Goal: Task Accomplishment & Management: Manage account settings

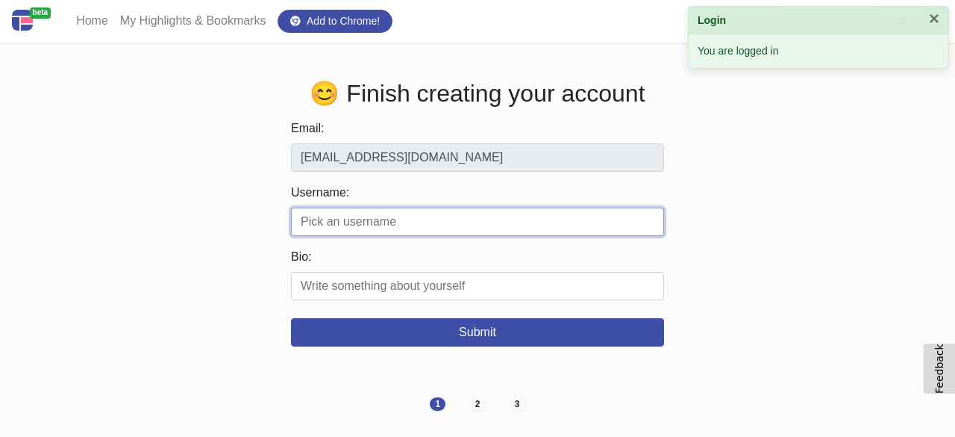
click at [345, 213] on input "Username:" at bounding box center [477, 221] width 373 height 28
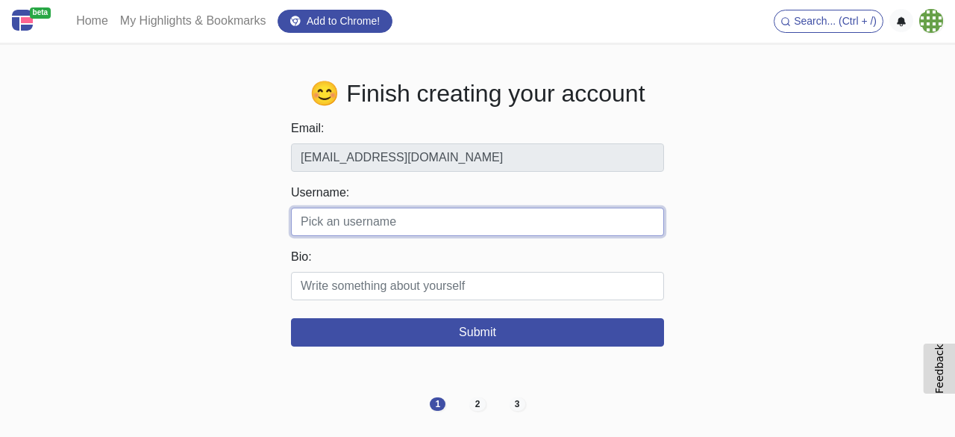
paste input "yashikadhanda"
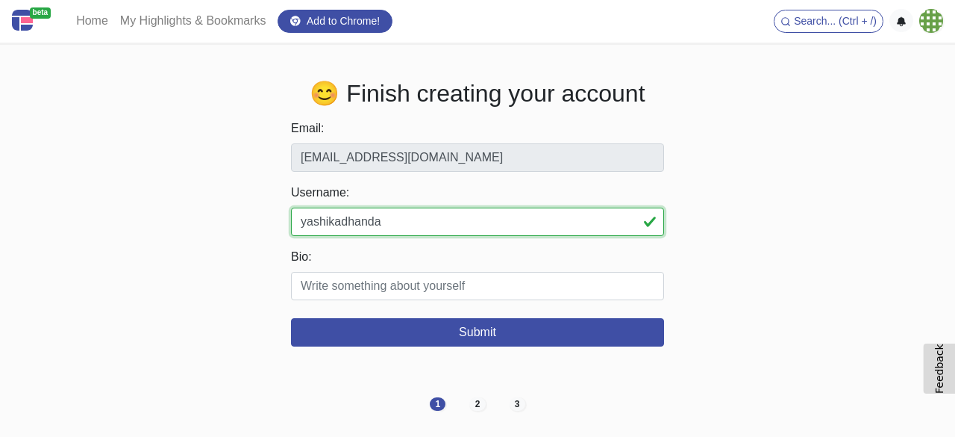
type input "yashikadhanda"
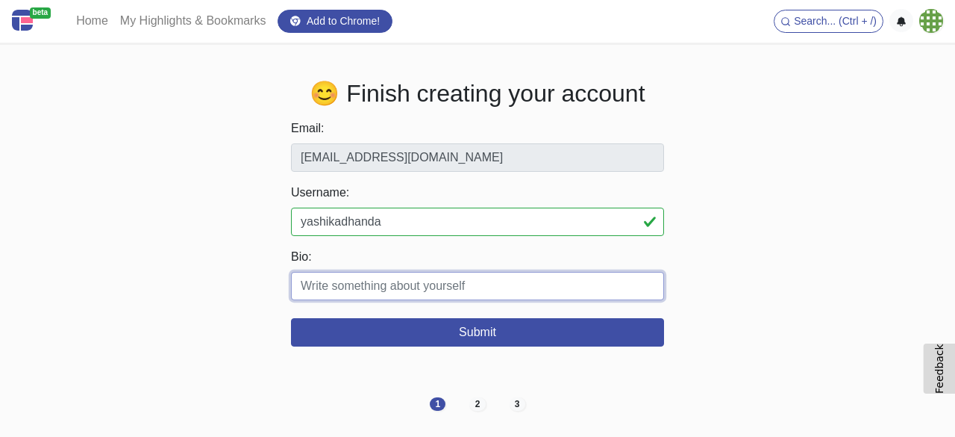
click at [375, 290] on input "Bio:" at bounding box center [477, 286] width 373 height 28
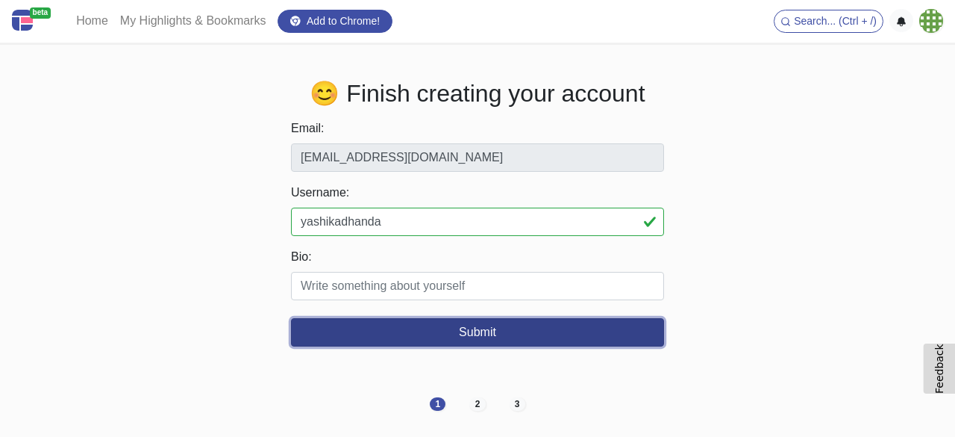
click at [488, 332] on button "Submit" at bounding box center [477, 332] width 373 height 28
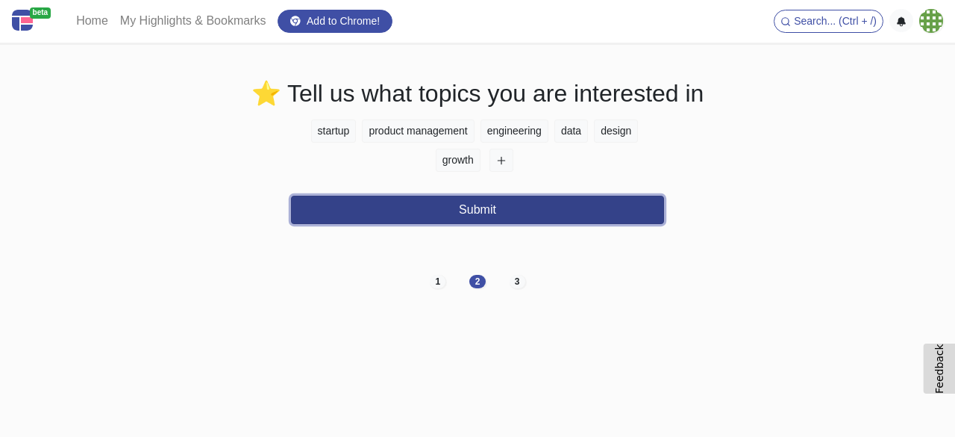
click at [477, 213] on button "Submit" at bounding box center [477, 210] width 373 height 28
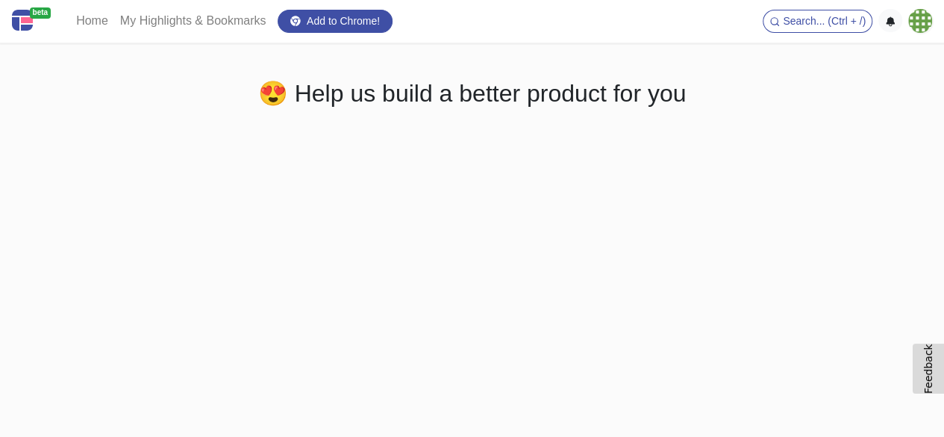
click at [912, 20] on img at bounding box center [920, 21] width 24 height 24
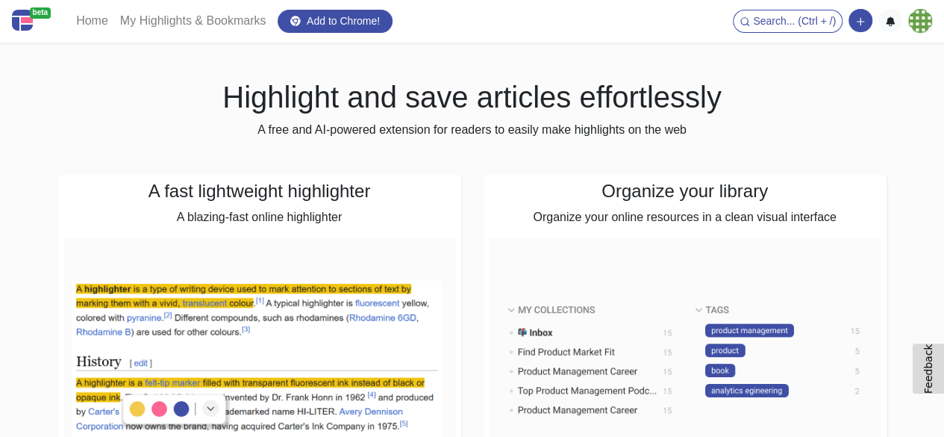
click at [919, 25] on img at bounding box center [920, 21] width 24 height 24
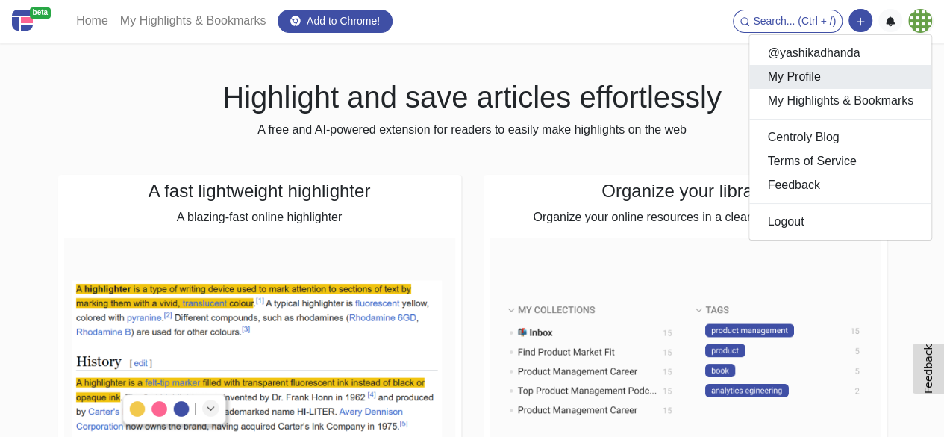
click at [818, 69] on link "My Profile" at bounding box center [840, 77] width 182 height 24
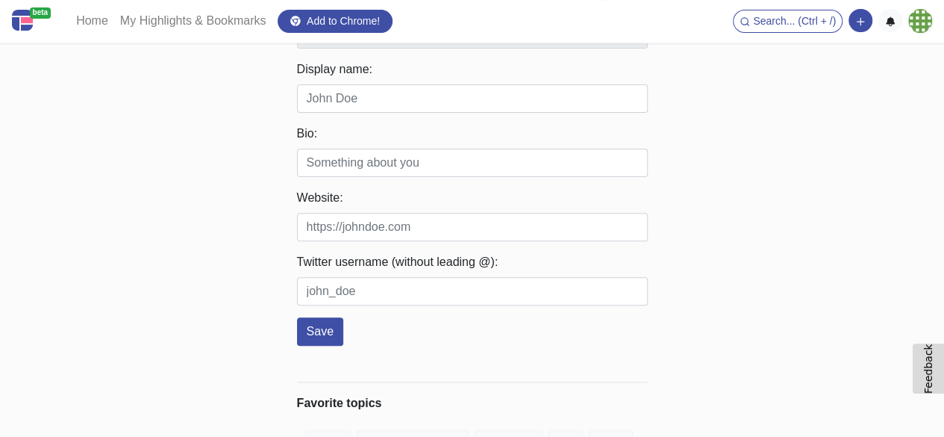
scroll to position [224, 0]
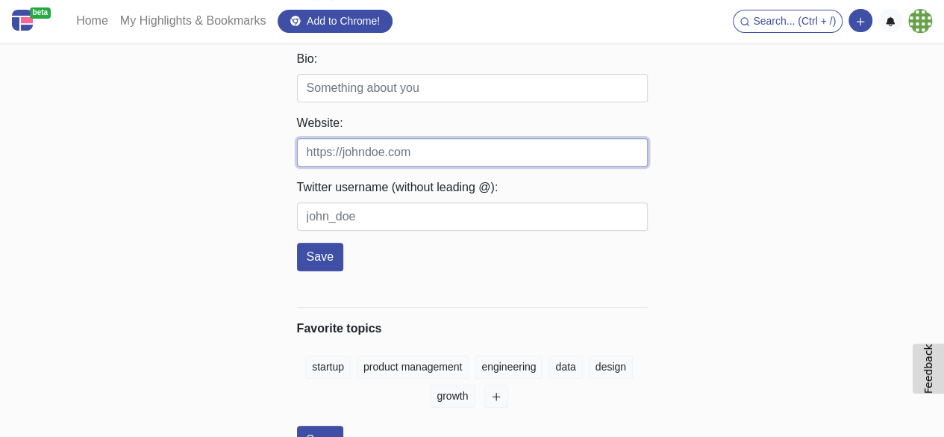
click at [404, 153] on input "Website:" at bounding box center [472, 152] width 351 height 28
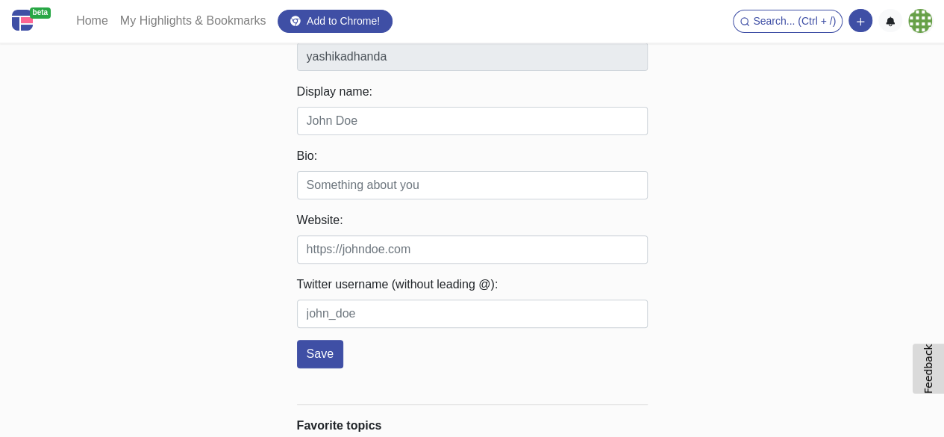
scroll to position [75, 0]
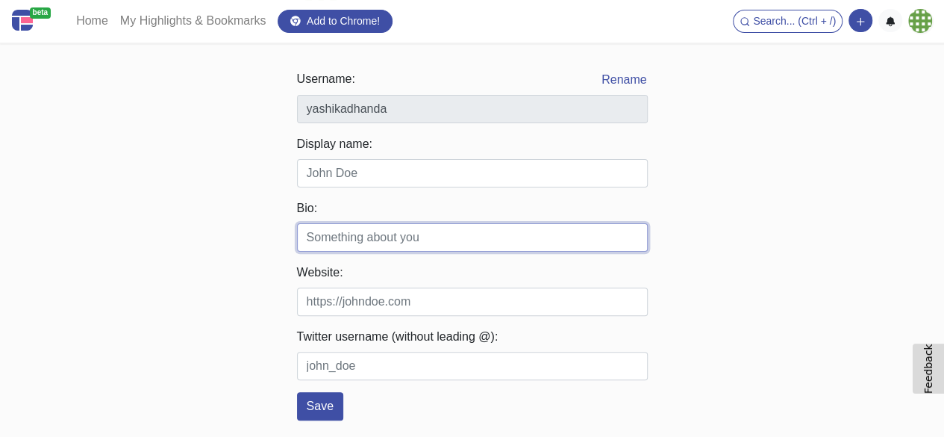
click at [361, 236] on input "Bio:" at bounding box center [472, 237] width 351 height 28
paste input "Find the best Goa escorts at our agency and get premium escort services within …"
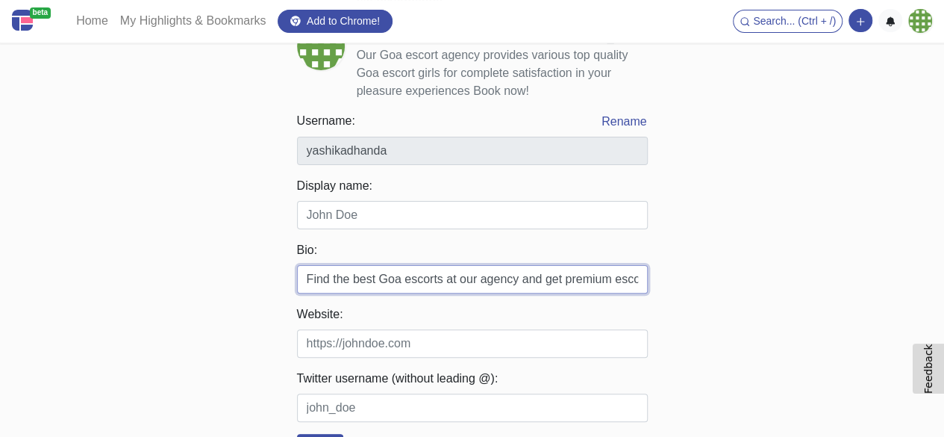
scroll to position [0, 813]
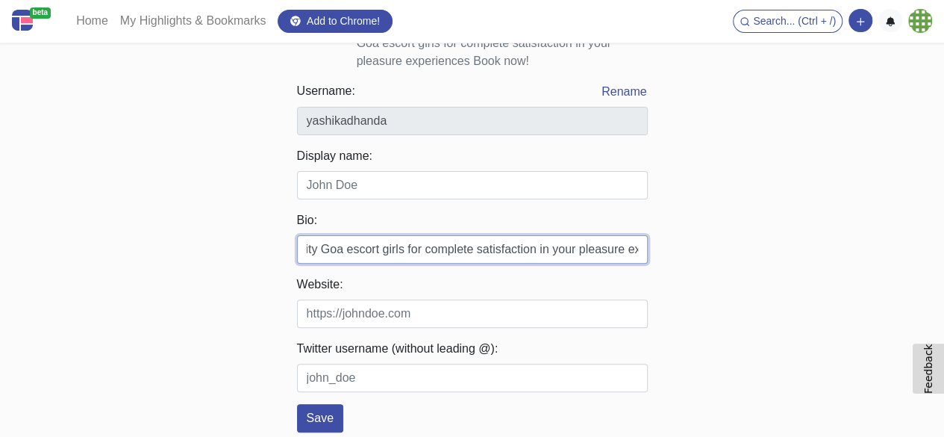
type input "Find the best Goa escorts at our agency and get premium escort services within …"
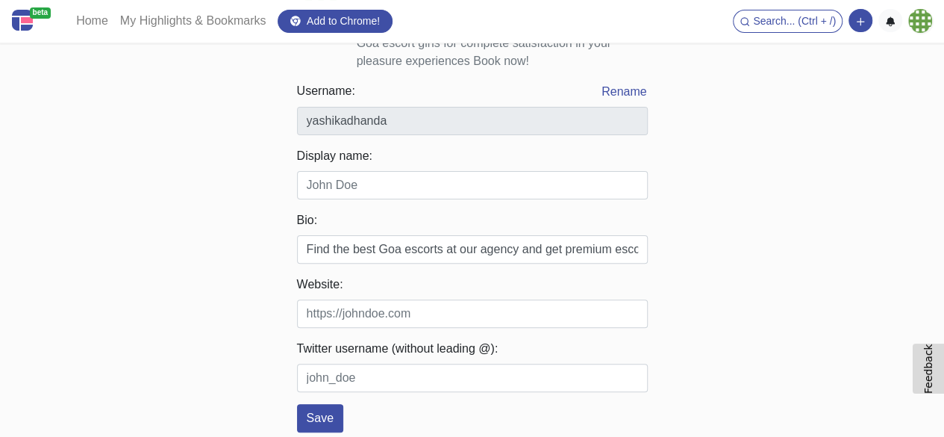
scroll to position [179, 0]
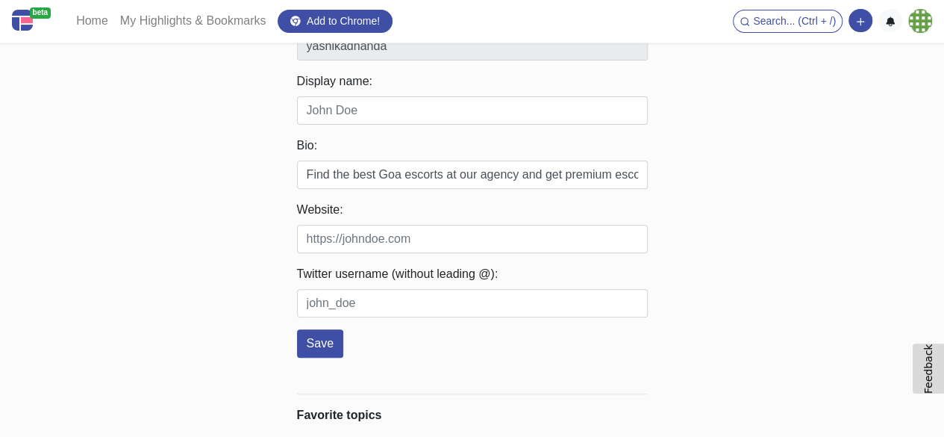
click at [368, 223] on div "Website:" at bounding box center [472, 227] width 351 height 52
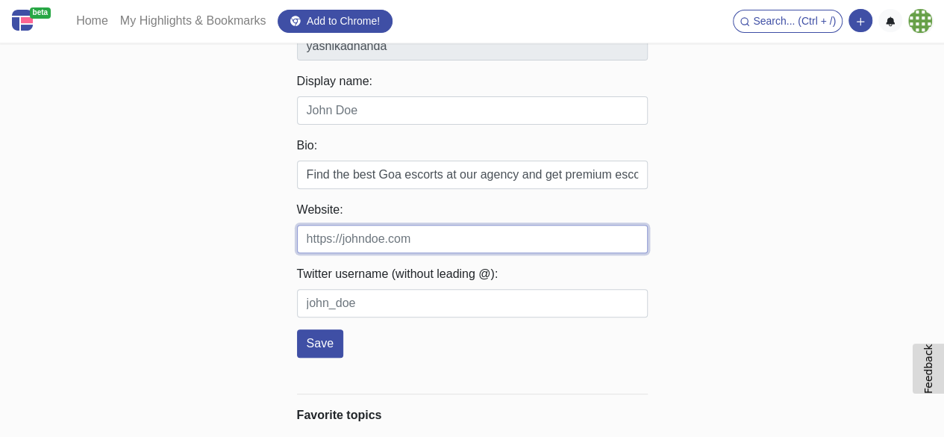
click at [376, 246] on input "Website:" at bounding box center [472, 239] width 351 height 28
paste input "[URL][DOMAIN_NAME]"
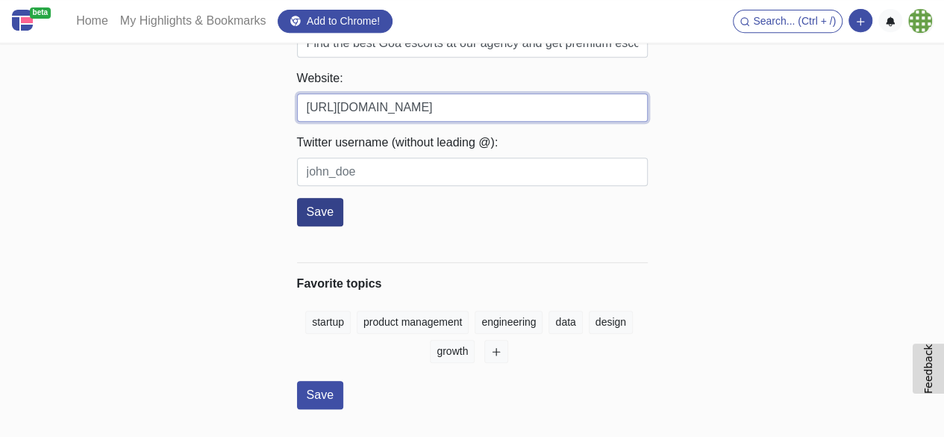
type input "[URL][DOMAIN_NAME]"
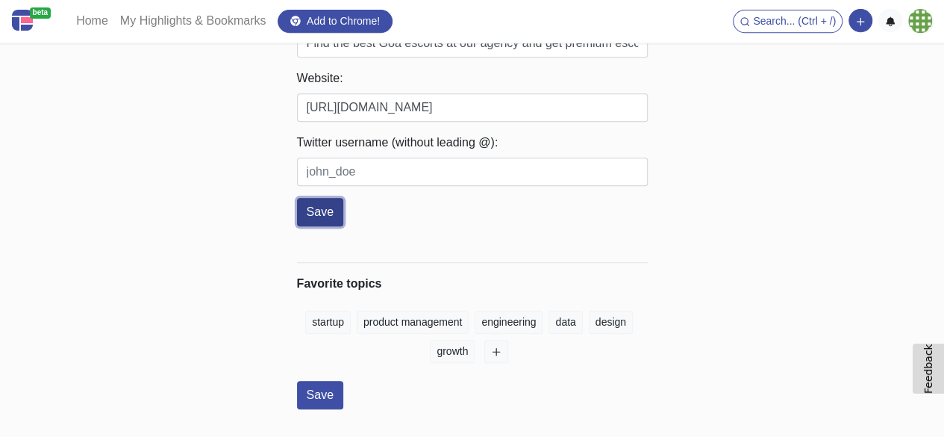
click at [325, 216] on button "Save" at bounding box center [320, 212] width 46 height 28
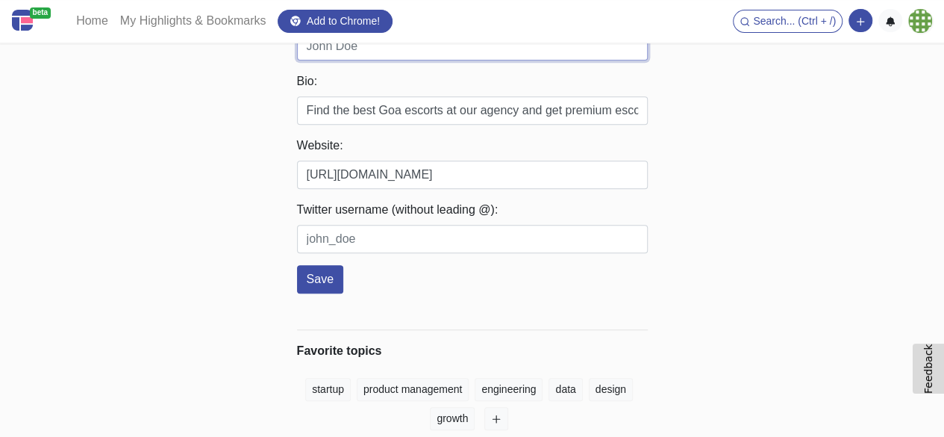
scroll to position [145, 0]
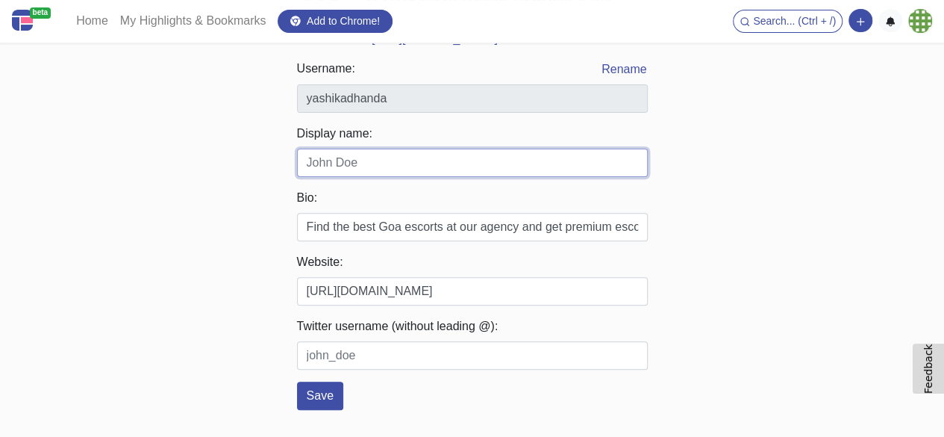
click at [378, 157] on input "Display name:" at bounding box center [472, 162] width 351 height 28
paste input "yashikadhanda"
type input "yashikadhanda"
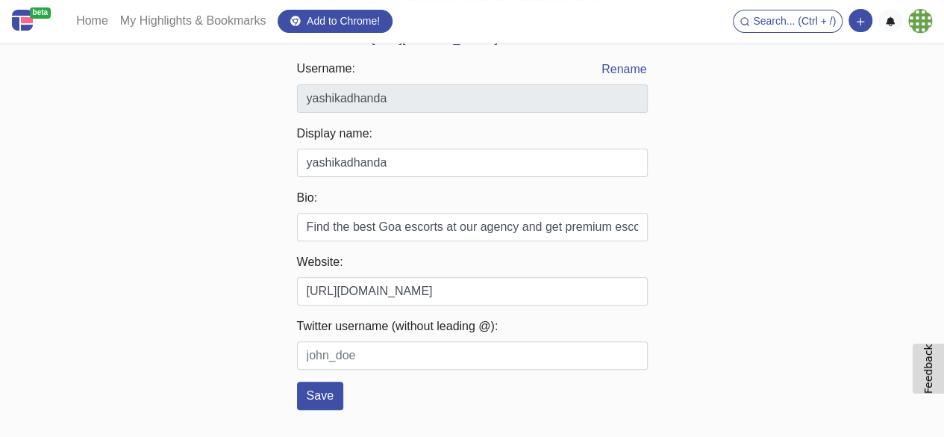
click at [260, 165] on div "beta Home My Highlights & Bookmarks Add to Chrome! Search... (Ctrl + /) Add a l…" at bounding box center [472, 295] width 944 height 880
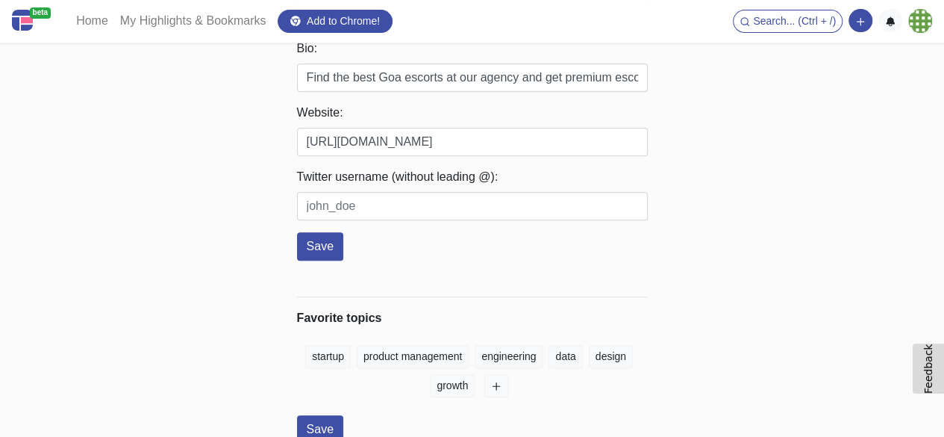
scroll to position [294, 0]
click at [325, 251] on button "Save" at bounding box center [320, 246] width 46 height 28
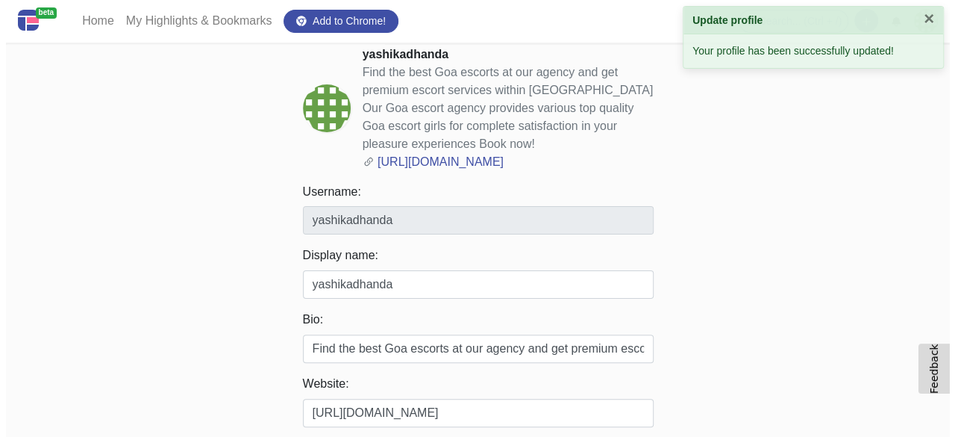
scroll to position [0, 0]
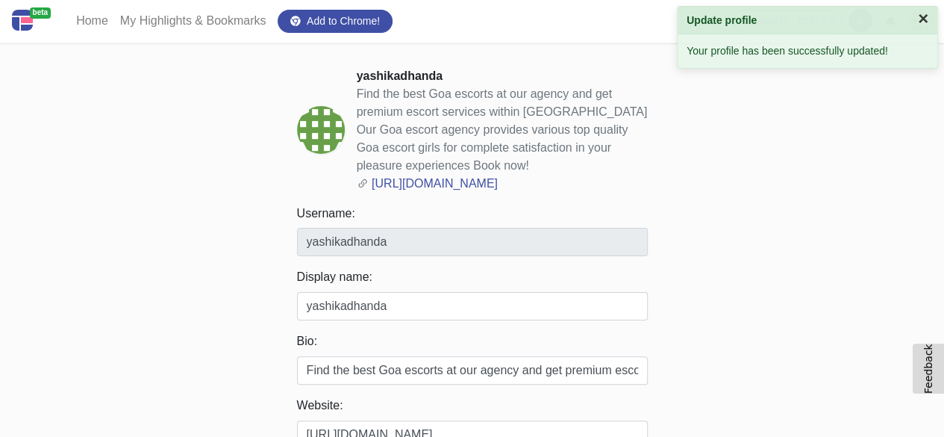
click at [918, 19] on button "×" at bounding box center [923, 19] width 10 height 18
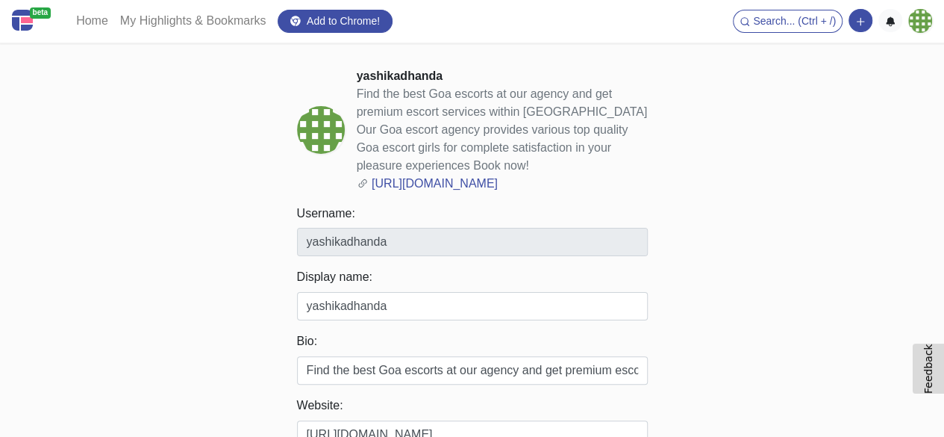
click at [931, 25] on nav "beta Home My Highlights & Bookmarks Add to Chrome! Search... (Ctrl + /) Add a l…" at bounding box center [472, 21] width 944 height 43
click at [923, 14] on img at bounding box center [920, 21] width 24 height 24
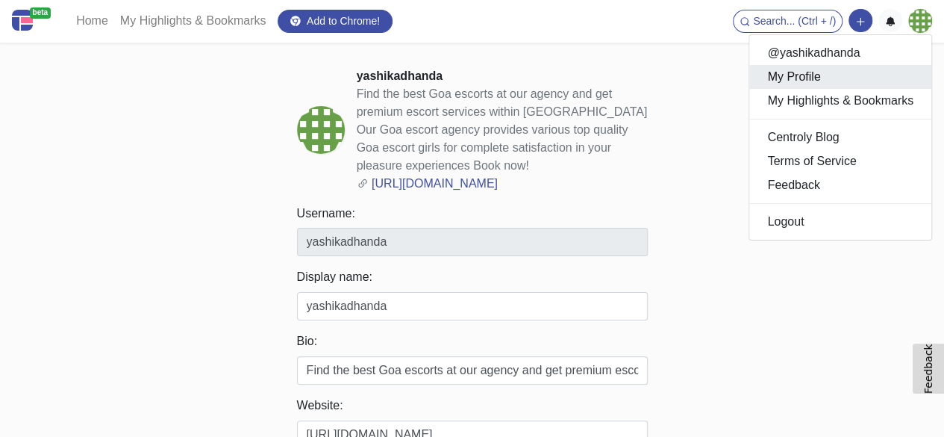
click at [806, 69] on link "My Profile" at bounding box center [840, 77] width 182 height 24
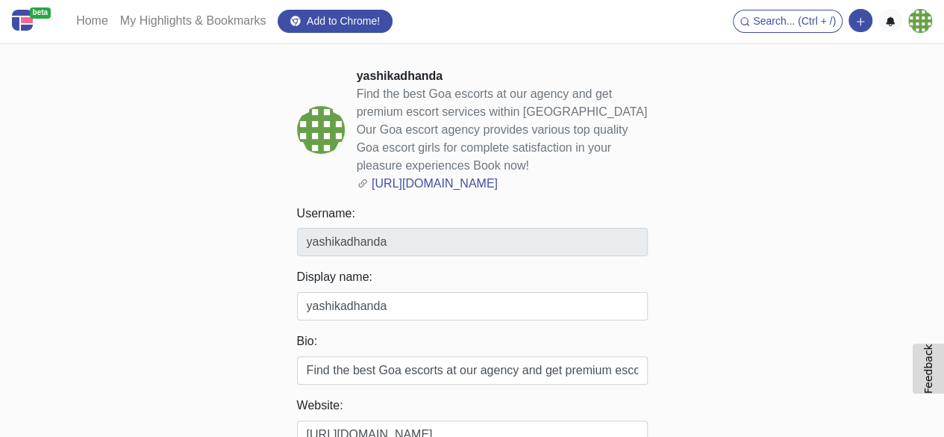
click at [913, 31] on img at bounding box center [920, 21] width 24 height 24
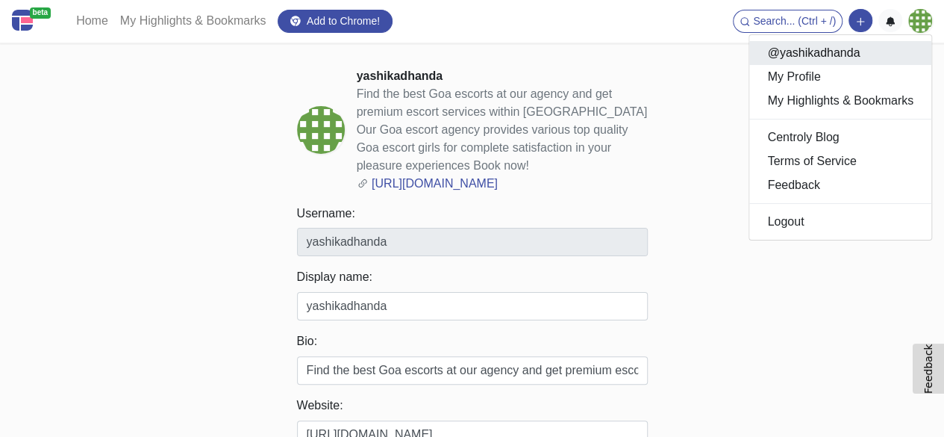
click at [845, 54] on link "@yashikadhanda" at bounding box center [840, 53] width 182 height 24
